Goal: Transaction & Acquisition: Purchase product/service

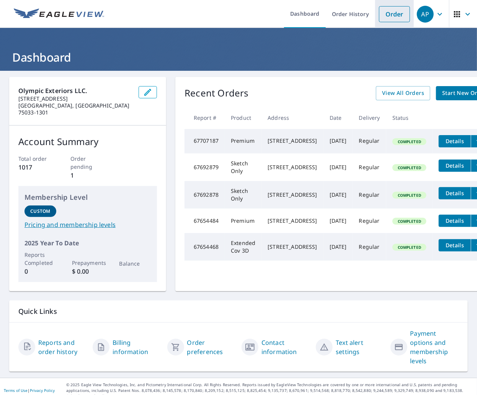
click at [389, 14] on link "Order" at bounding box center [394, 14] width 31 height 16
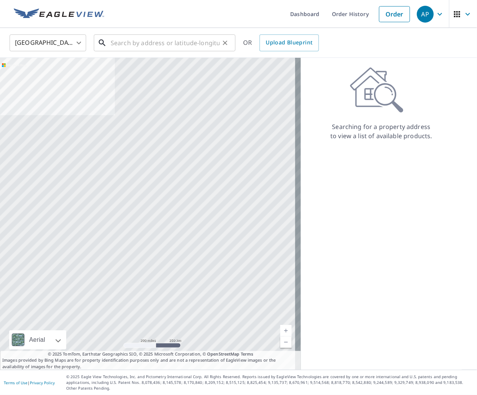
click at [168, 42] on input "text" at bounding box center [165, 42] width 109 height 21
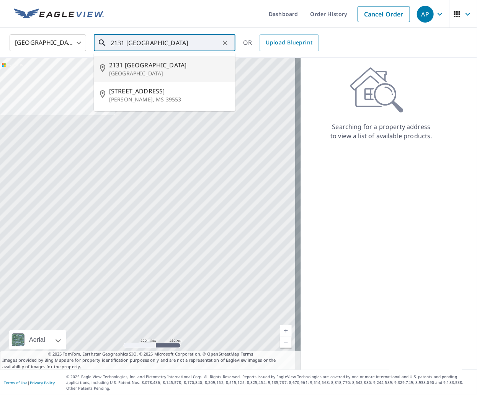
click at [168, 73] on p "[GEOGRAPHIC_DATA]" at bounding box center [169, 74] width 120 height 8
type input "[STREET_ADDRESS]"
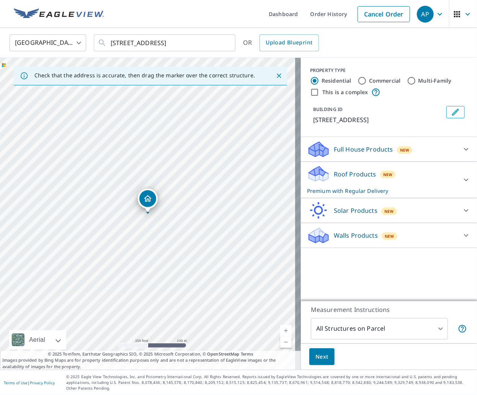
click at [152, 214] on div "[STREET_ADDRESS]" at bounding box center [150, 214] width 301 height 312
click at [281, 328] on link "Current Level 17, Zoom In" at bounding box center [285, 330] width 11 height 11
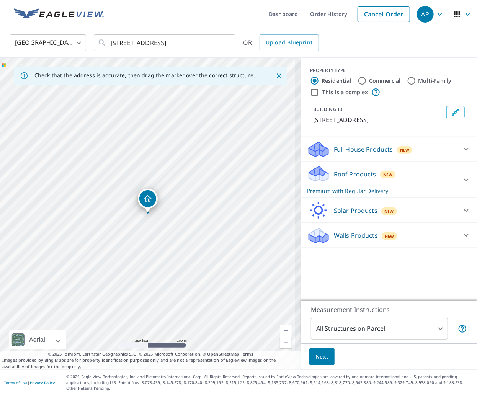
click at [281, 328] on link "Current Level 17, Zoom In" at bounding box center [285, 330] width 11 height 11
click at [281, 328] on link "Current Level 18, Zoom In" at bounding box center [285, 330] width 11 height 11
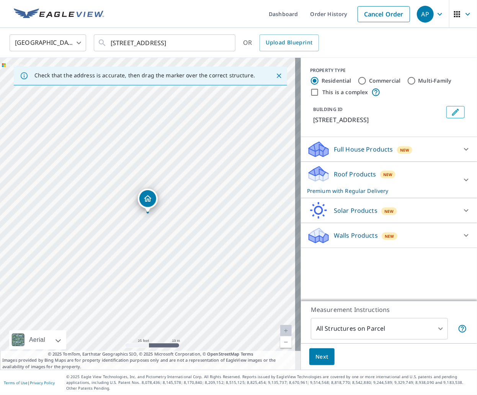
click at [319, 362] on button "Next" at bounding box center [321, 356] width 25 height 17
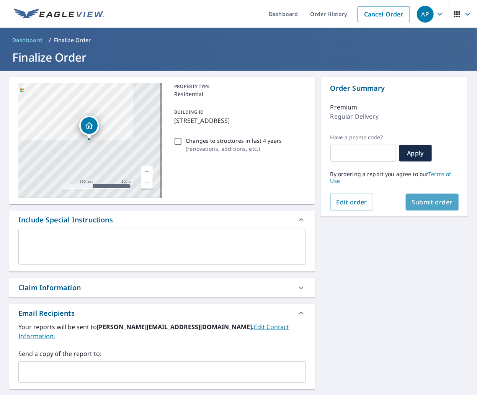
click at [433, 205] on span "Submit order" at bounding box center [432, 202] width 41 height 8
checkbox input "true"
